Goal: Task Accomplishment & Management: Use online tool/utility

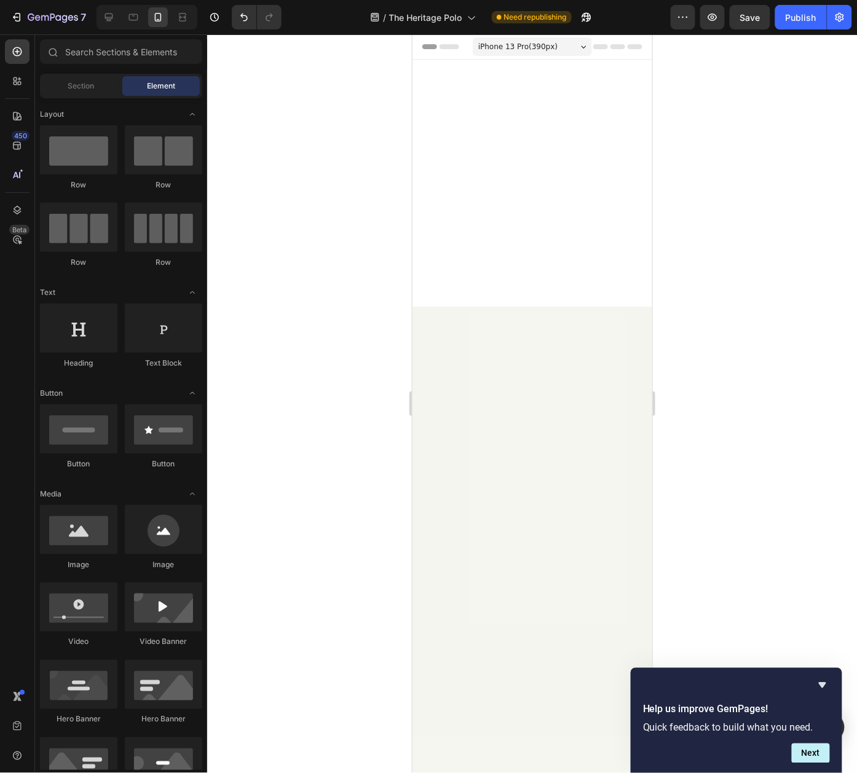
scroll to position [3770, 0]
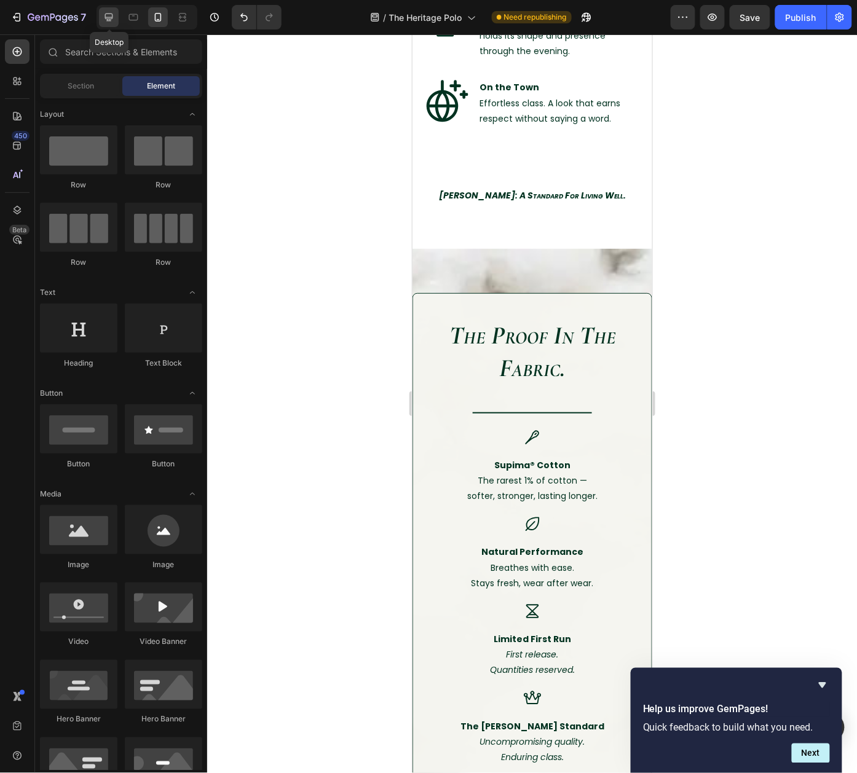
click at [111, 15] on icon at bounding box center [109, 17] width 12 height 12
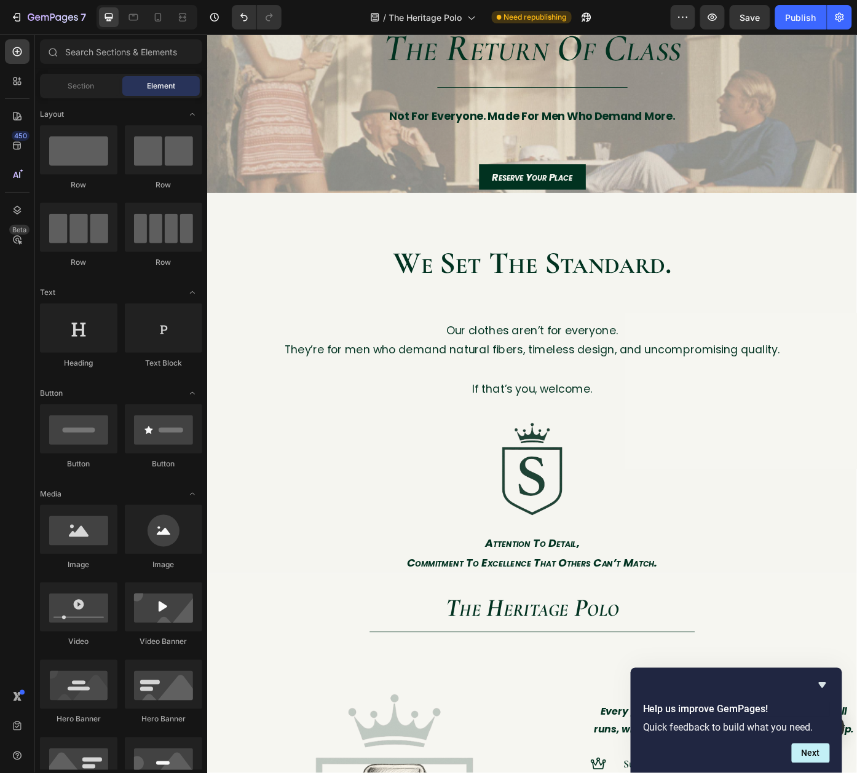
scroll to position [175, 0]
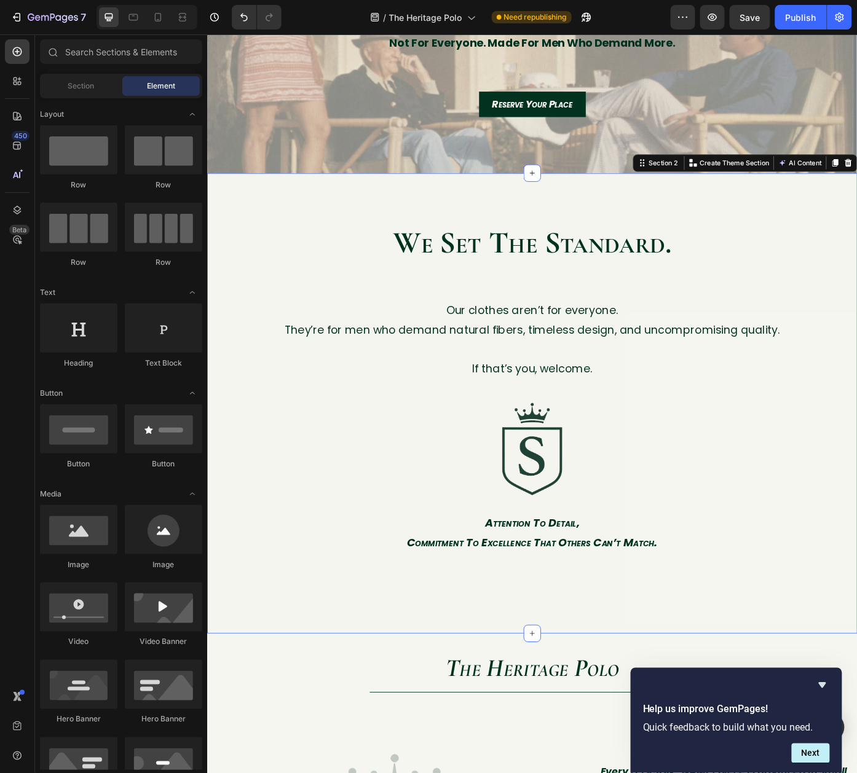
click at [248, 203] on div "we set the standard. Heading Our clothes aren’t for everyone. They’re for men w…" at bounding box center [576, 453] width 738 height 523
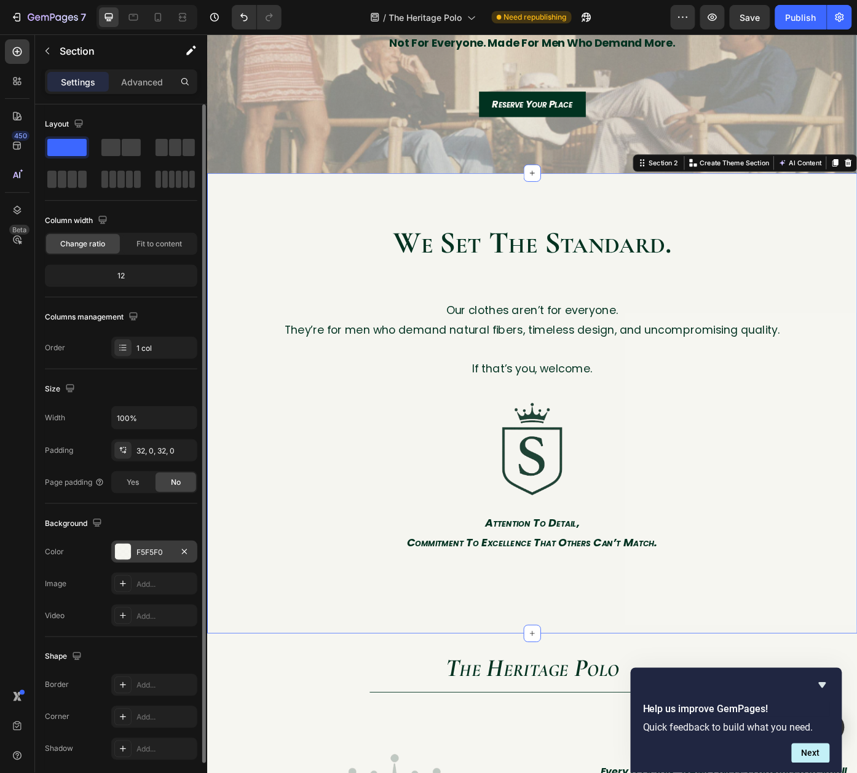
click at [146, 556] on div "F5F5F0" at bounding box center [154, 552] width 36 height 11
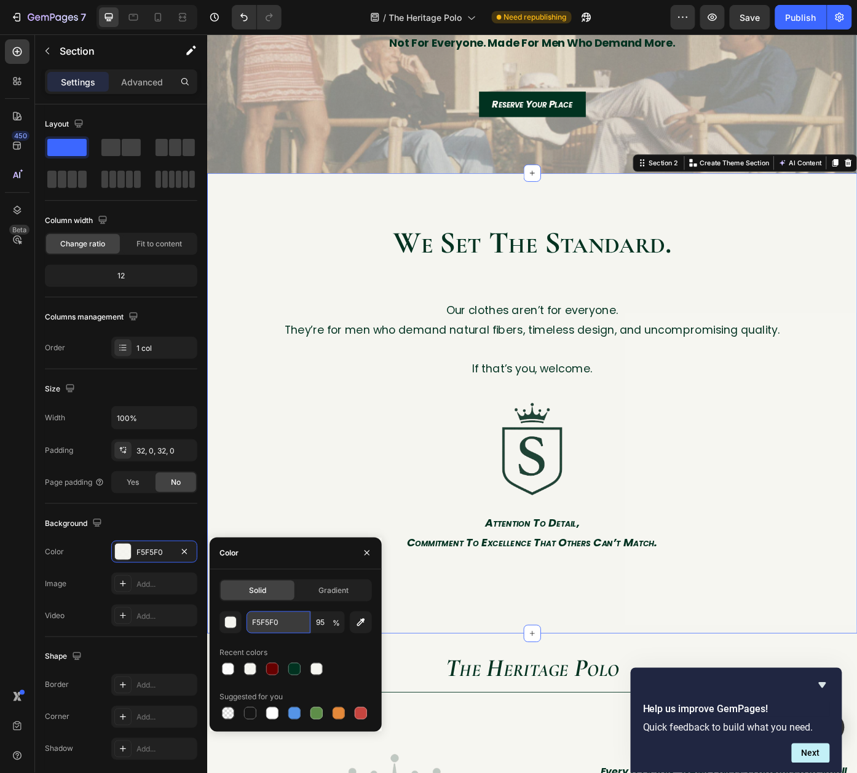
click at [256, 620] on input "F5F5F0" at bounding box center [279, 623] width 64 height 22
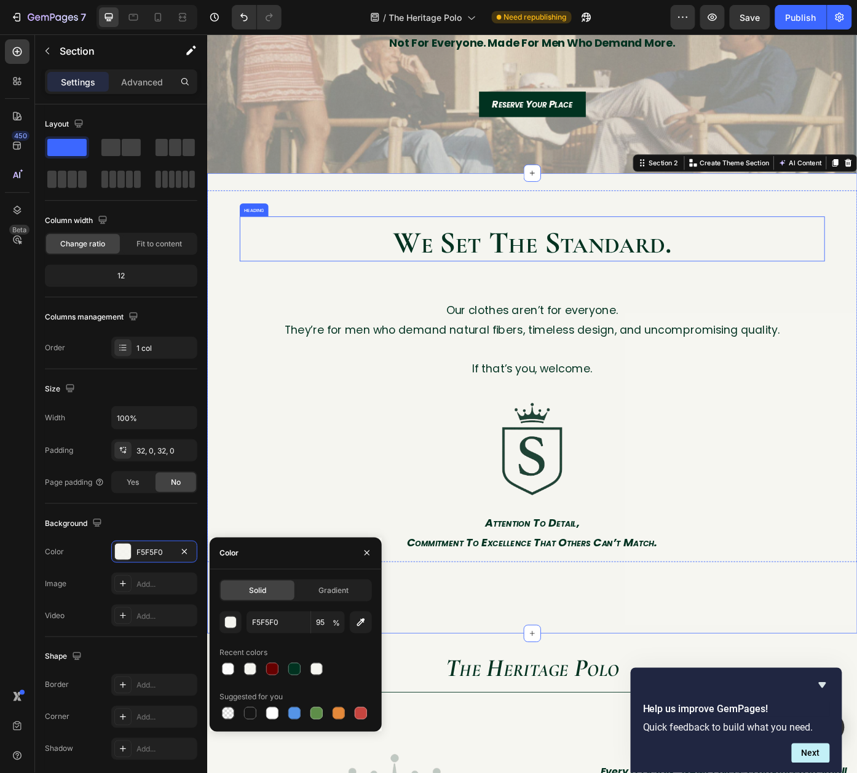
click at [511, 275] on h2 "we set the standard." at bounding box center [575, 271] width 664 height 41
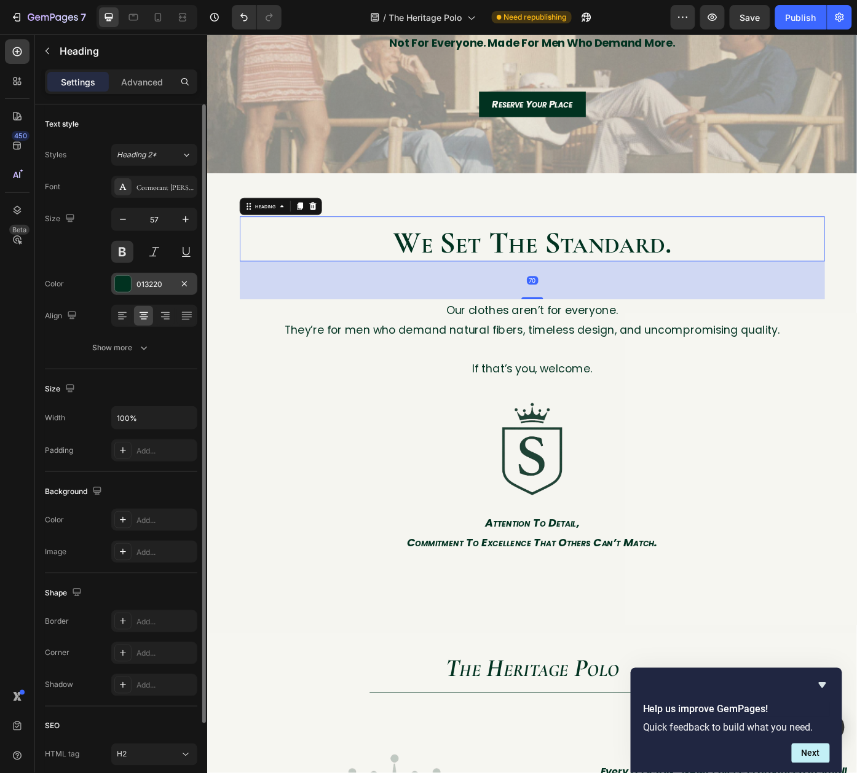
click at [159, 293] on div "013220" at bounding box center [154, 284] width 86 height 22
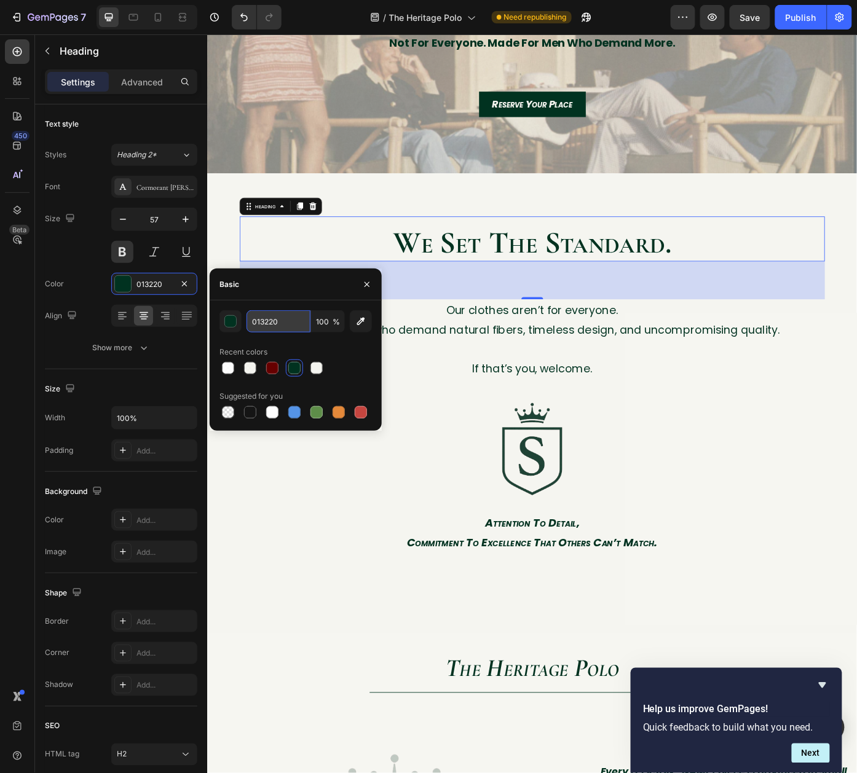
click at [281, 321] on input "013220" at bounding box center [279, 321] width 64 height 22
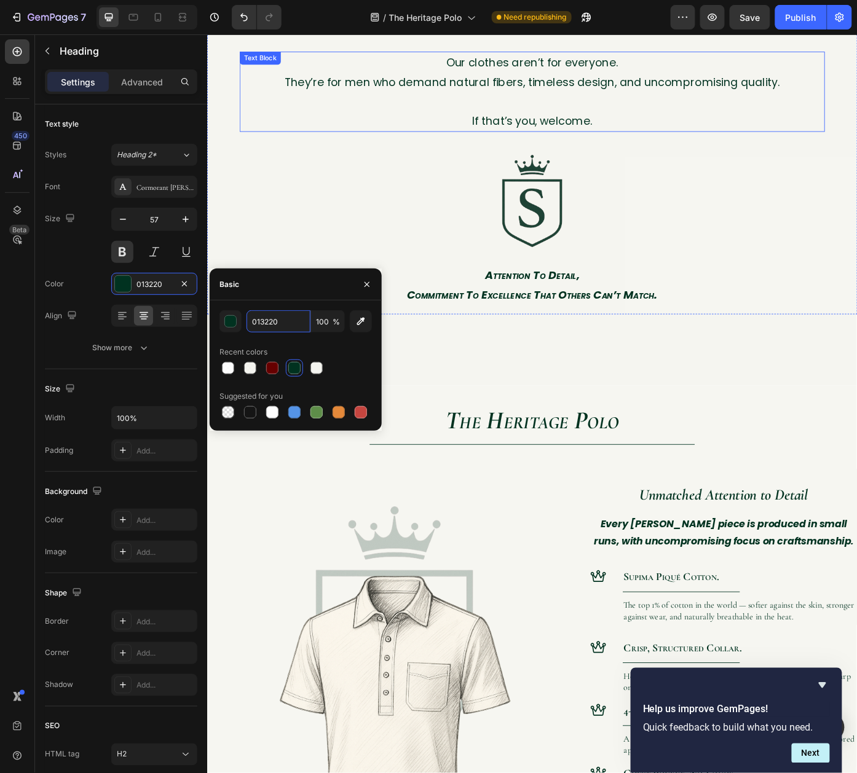
scroll to position [338, 0]
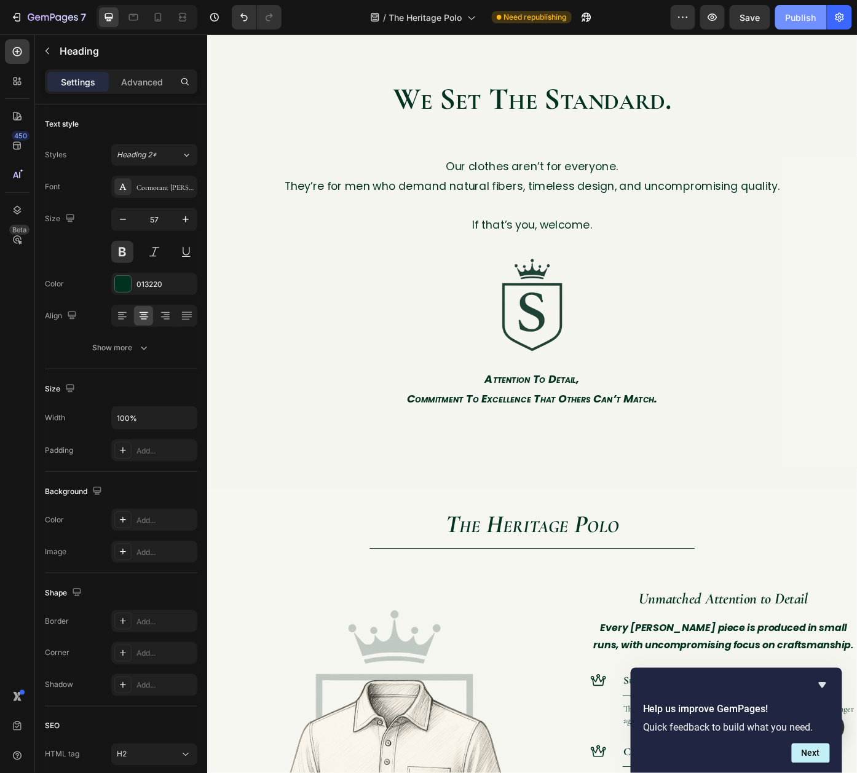
click at [787, 13] on div "Publish" at bounding box center [801, 17] width 31 height 13
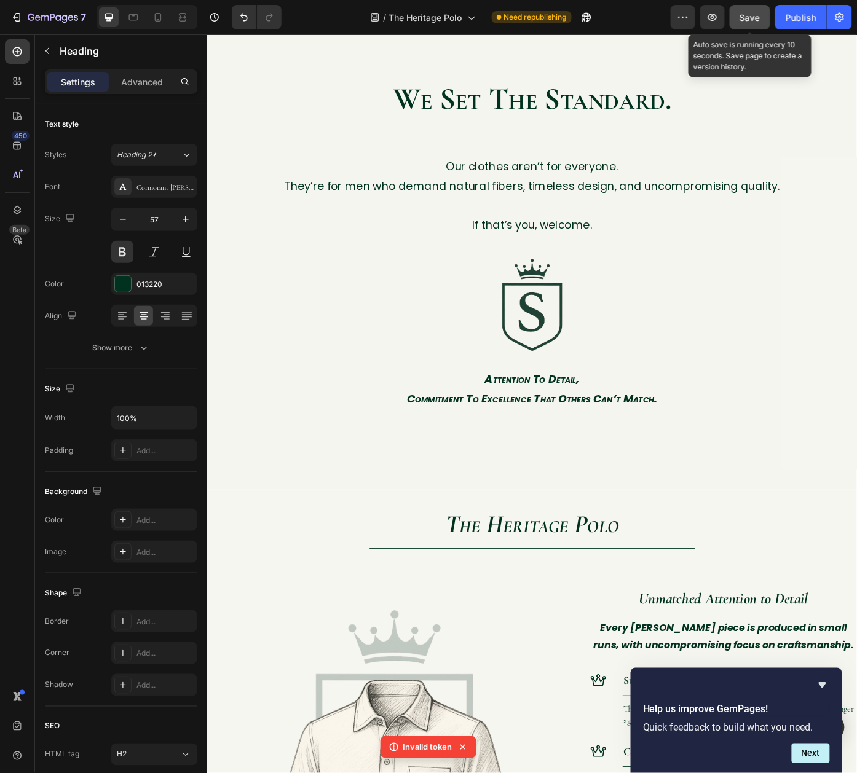
click at [760, 18] on span "Save" at bounding box center [750, 17] width 20 height 10
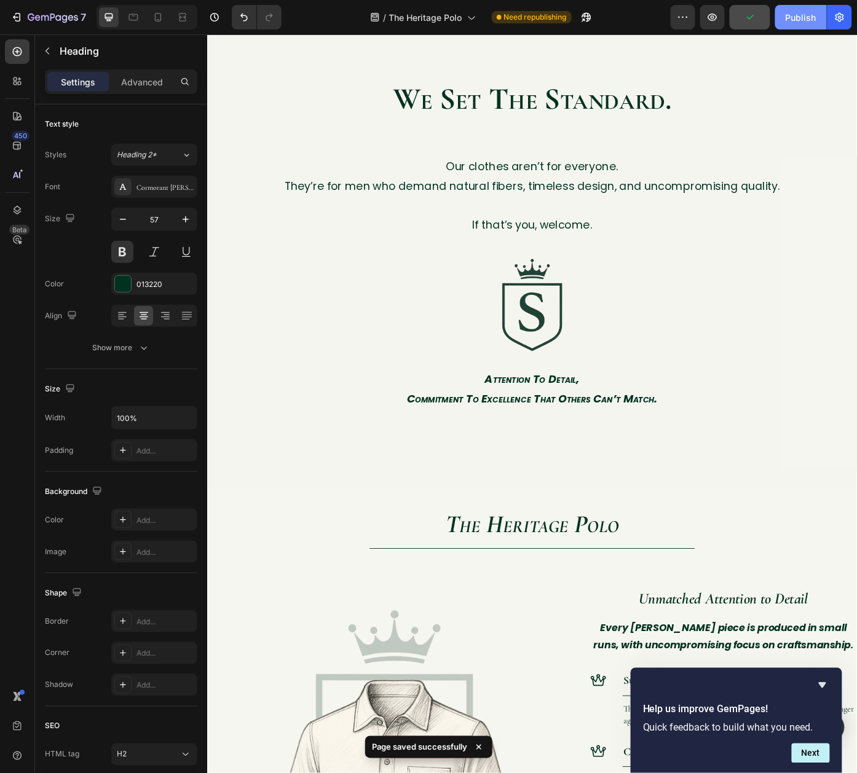
click at [792, 23] on div "Publish" at bounding box center [801, 17] width 31 height 13
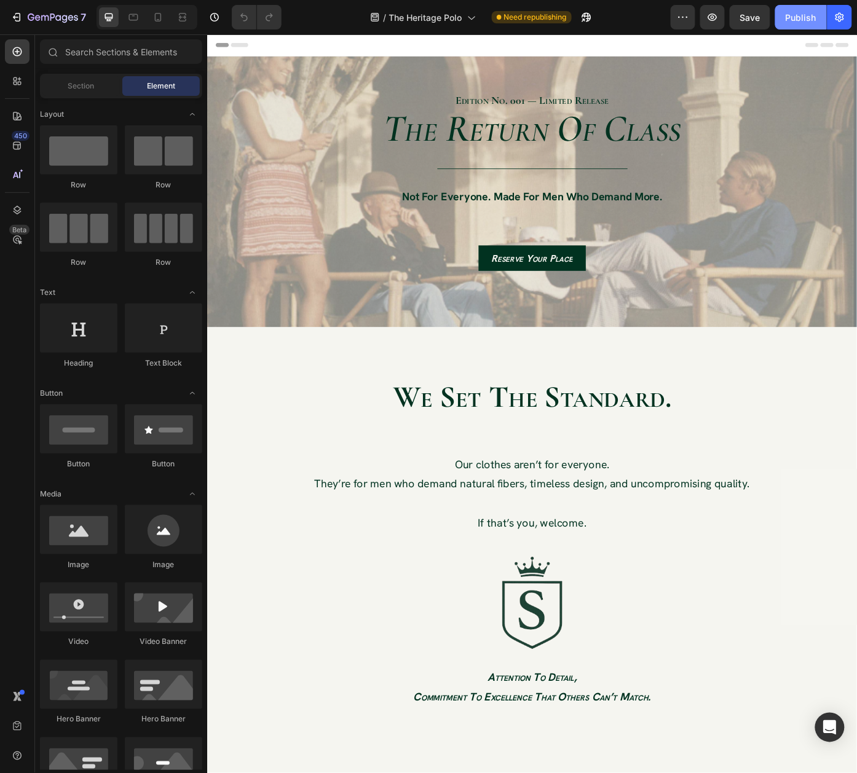
click at [815, 11] on div "Publish" at bounding box center [801, 17] width 31 height 13
